Goal: Navigation & Orientation: Go to known website

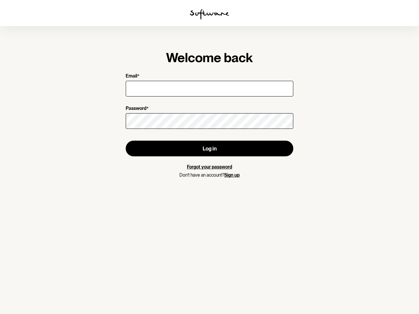
click at [209, 14] on img at bounding box center [209, 14] width 39 height 10
